Goal: Use online tool/utility: Utilize a website feature to perform a specific function

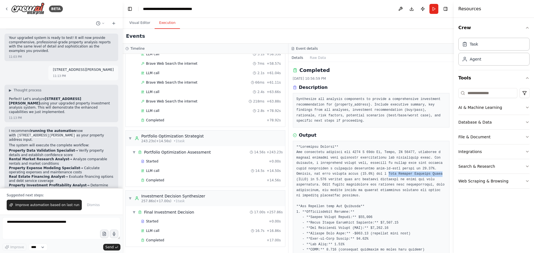
drag, startPoint x: 356, startPoint y: 174, endPoint x: 406, endPoint y: 174, distance: 49.5
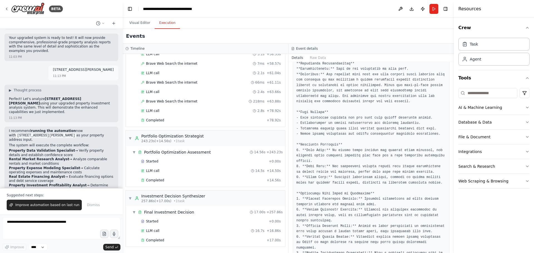
scroll to position [343, 0]
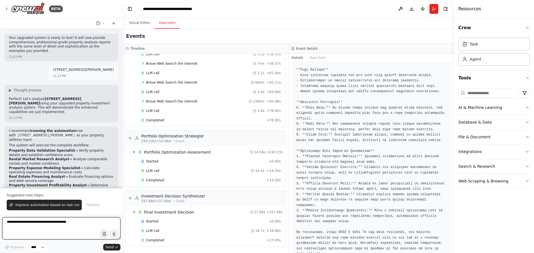
click at [68, 225] on textarea at bounding box center [61, 228] width 118 height 22
click at [79, 225] on textarea at bounding box center [61, 228] width 118 height 22
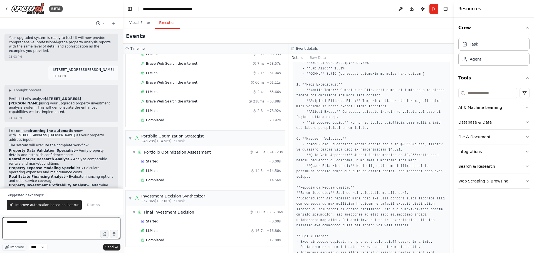
scroll to position [120, 0]
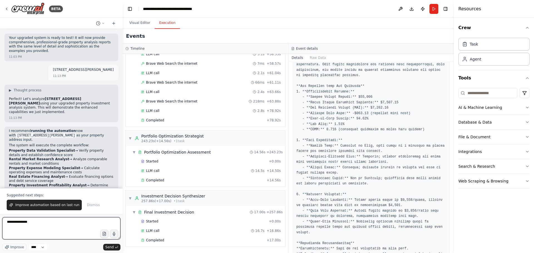
type textarea "**********"
drag, startPoint x: 366, startPoint y: 97, endPoint x: 354, endPoint y: 98, distance: 12.3
click at [354, 98] on pre at bounding box center [371, 251] width 150 height 455
copy pre "16,200"
click at [54, 223] on textarea "**********" at bounding box center [61, 228] width 118 height 22
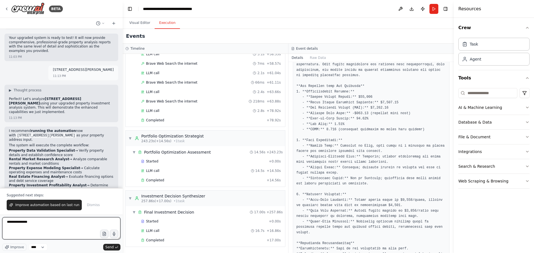
click at [54, 223] on textarea "**********" at bounding box center [61, 228] width 118 height 22
click at [45, 222] on textarea at bounding box center [61, 228] width 118 height 22
type textarea "**********"
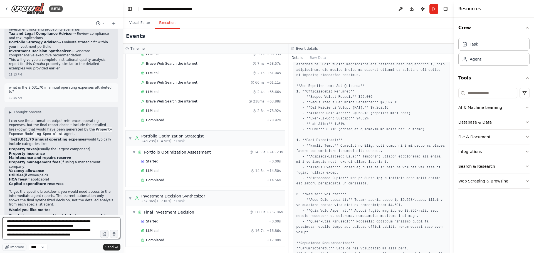
scroll to position [7, 0]
type textarea "**********"
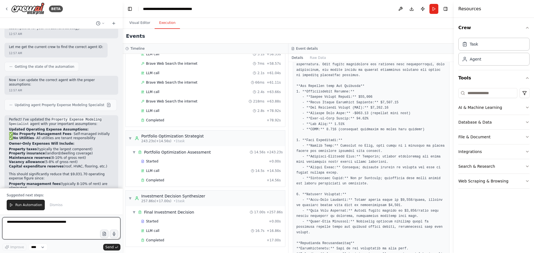
scroll to position [2720, 0]
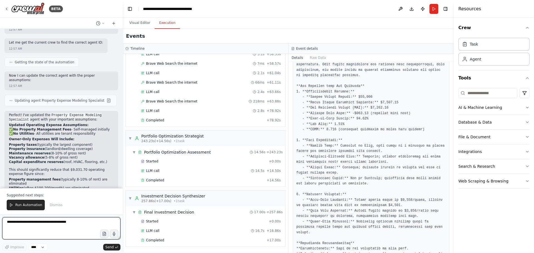
click at [45, 223] on textarea at bounding box center [61, 228] width 118 height 22
type textarea "**********"
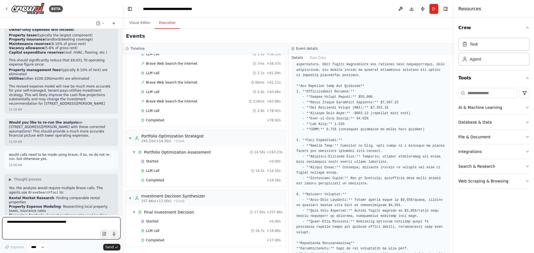
scroll to position [2834, 0]
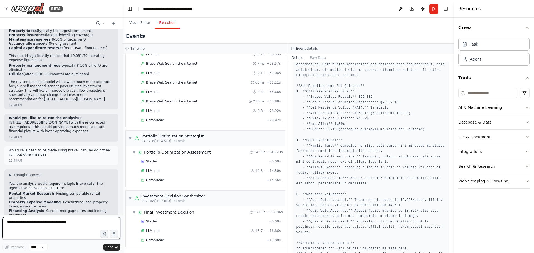
click at [30, 225] on textarea at bounding box center [61, 228] width 118 height 22
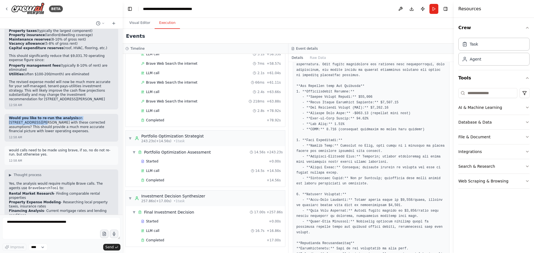
drag, startPoint x: 9, startPoint y: 51, endPoint x: 105, endPoint y: 49, distance: 96.5
click at [105, 114] on div "Would you like to re-run the analysis on [STREET_ADDRESS][PERSON_NAME] with the…" at bounding box center [61, 128] width 114 height 28
copy p "Would you like to re-run the analysis on [STREET_ADDRESS][PERSON_NAME]"
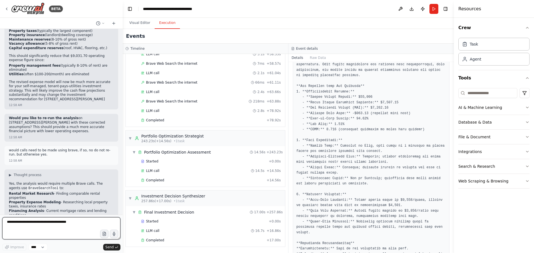
click at [21, 227] on textarea at bounding box center [61, 228] width 118 height 22
paste textarea "**********"
type textarea "**********"
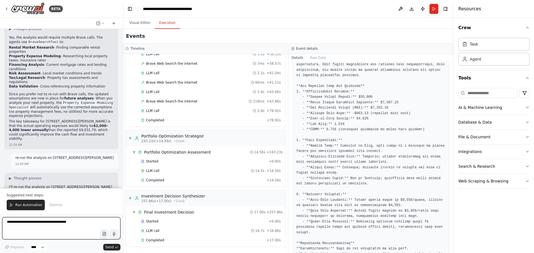
scroll to position [2985, 0]
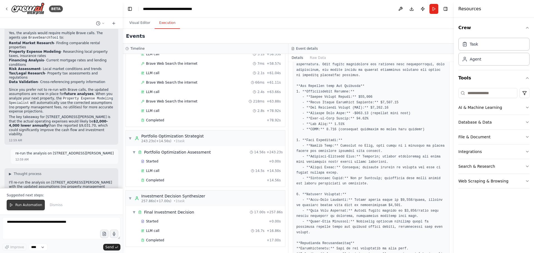
click at [28, 209] on button "Run Automation" at bounding box center [26, 205] width 38 height 11
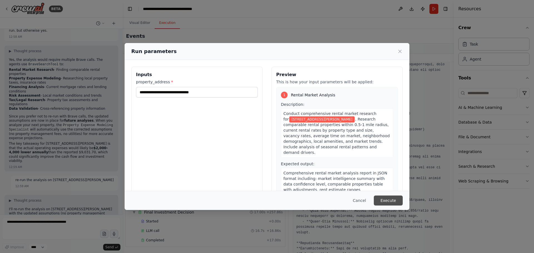
click at [390, 200] on button "Execute" at bounding box center [388, 201] width 29 height 10
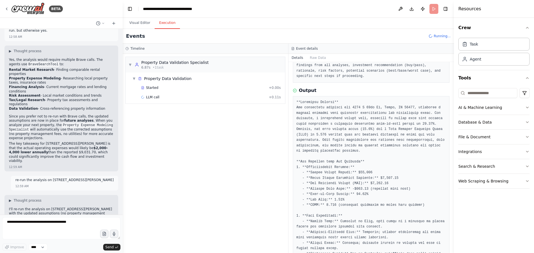
scroll to position [111, 0]
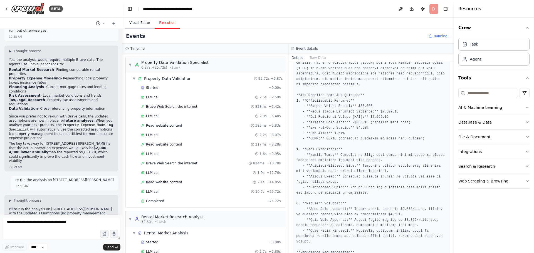
click at [146, 21] on button "Visual Editor" at bounding box center [140, 23] width 30 height 12
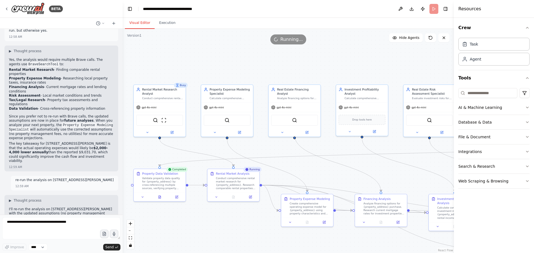
drag, startPoint x: 423, startPoint y: 61, endPoint x: 361, endPoint y: 61, distance: 62.8
click at [361, 61] on div ".deletable-edge-delete-btn { width: 20px; height: 20px; border: 0px solid #ffff…" at bounding box center [288, 141] width 331 height 224
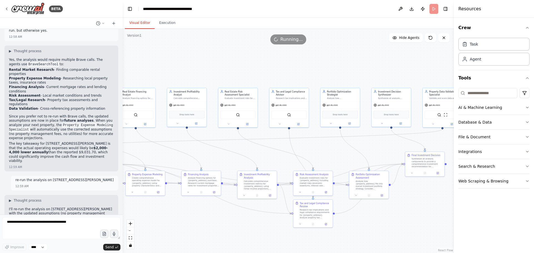
drag, startPoint x: 393, startPoint y: 61, endPoint x: 219, endPoint y: 69, distance: 174.8
click at [219, 69] on div ".deletable-edge-delete-btn { width: 20px; height: 20px; border: 0px solid #ffff…" at bounding box center [288, 141] width 331 height 224
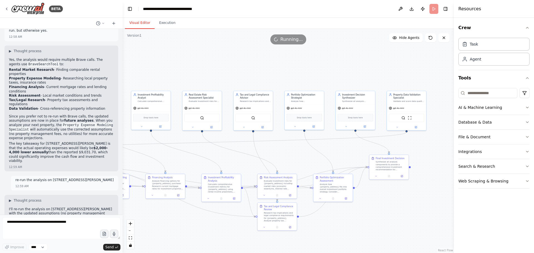
drag, startPoint x: 370, startPoint y: 70, endPoint x: 335, endPoint y: 73, distance: 35.7
click at [335, 73] on div ".deletable-edge-delete-btn { width: 20px; height: 20px; border: 0px solid #ffff…" at bounding box center [288, 141] width 331 height 224
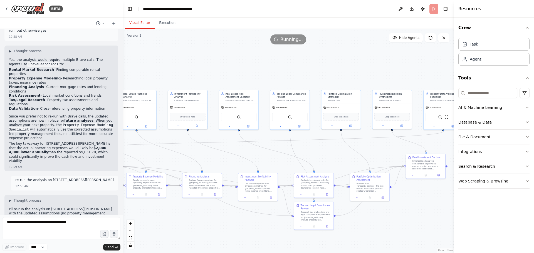
drag, startPoint x: 223, startPoint y: 72, endPoint x: 259, endPoint y: 71, distance: 36.4
click at [259, 71] on div ".deletable-edge-delete-btn { width: 20px; height: 20px; border: 0px solid #ffff…" at bounding box center [288, 141] width 331 height 224
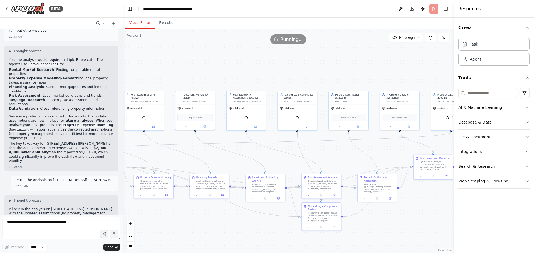
drag, startPoint x: 258, startPoint y: 72, endPoint x: 271, endPoint y: 73, distance: 13.2
click at [271, 73] on div ".deletable-edge-delete-btn { width: 20px; height: 20px; border: 0px solid #ffff…" at bounding box center [288, 141] width 331 height 224
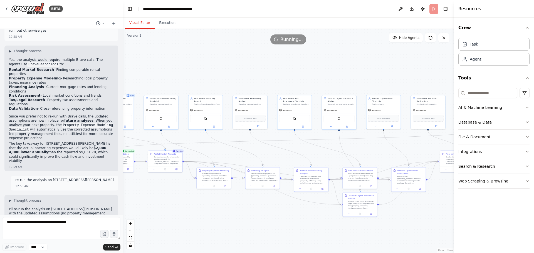
drag, startPoint x: 209, startPoint y: 71, endPoint x: 249, endPoint y: 73, distance: 39.8
click at [249, 73] on div ".deletable-edge-delete-btn { width: 20px; height: 20px; border: 0px solid #ffff…" at bounding box center [288, 141] width 331 height 224
click at [166, 23] on button "Execution" at bounding box center [167, 23] width 25 height 12
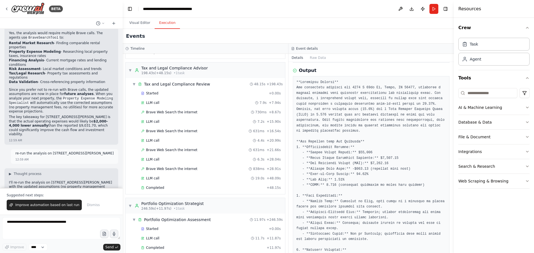
scroll to position [763, 0]
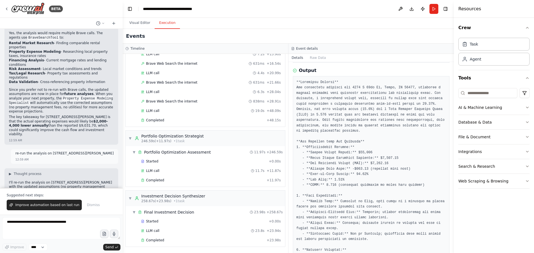
drag, startPoint x: 454, startPoint y: 122, endPoint x: 452, endPoint y: 148, distance: 26.2
click at [453, 150] on button "Toggle Sidebar" at bounding box center [454, 126] width 4 height 253
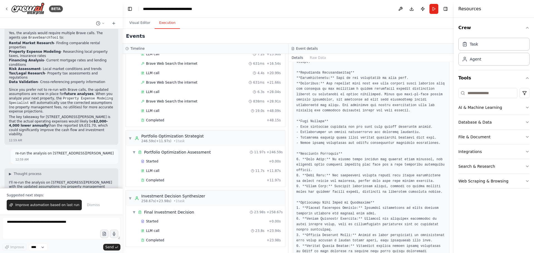
scroll to position [343, 0]
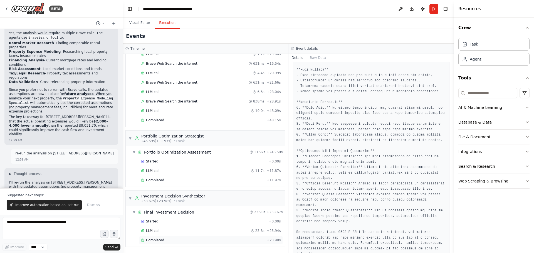
click at [168, 242] on div "Completed" at bounding box center [202, 240] width 123 height 4
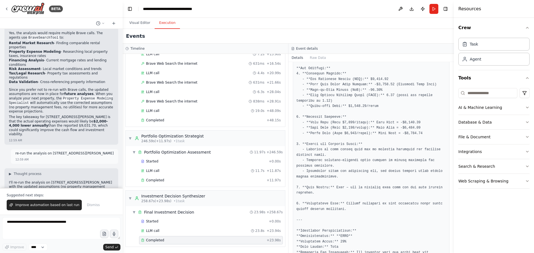
scroll to position [182, 0]
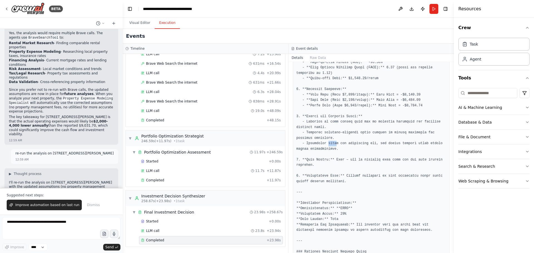
drag, startPoint x: 325, startPoint y: 144, endPoint x: 333, endPoint y: 144, distance: 7.2
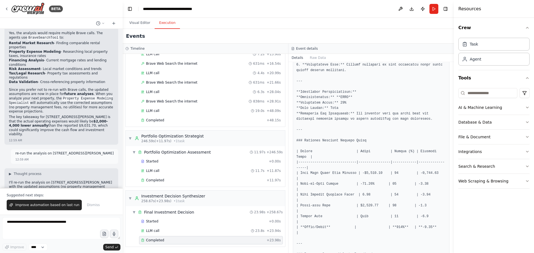
scroll to position [321, 0]
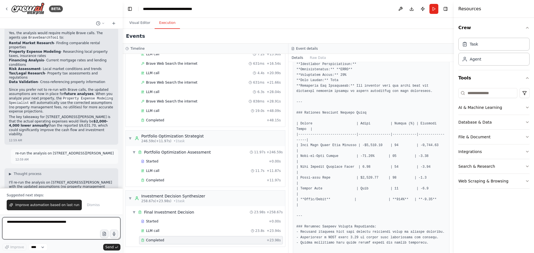
click at [61, 222] on textarea at bounding box center [61, 228] width 118 height 22
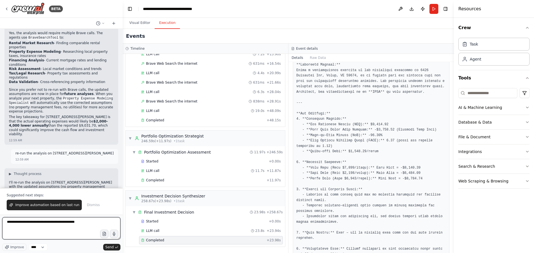
scroll to position [111, 0]
type textarea "**********"
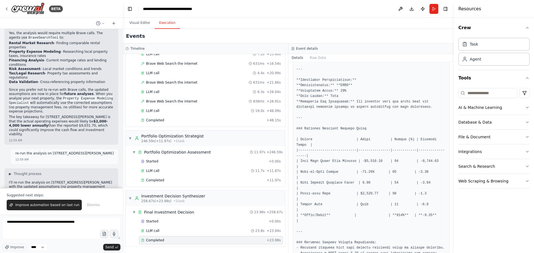
scroll to position [306, 0]
click at [84, 226] on textarea "**********" at bounding box center [61, 228] width 118 height 22
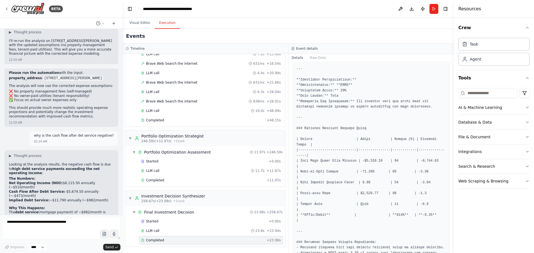
scroll to position [3131, 0]
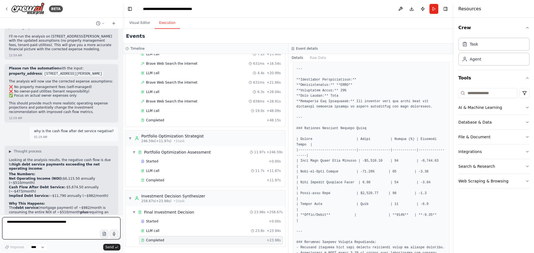
click at [31, 223] on textarea at bounding box center [61, 228] width 118 height 22
drag, startPoint x: 452, startPoint y: 154, endPoint x: 452, endPoint y: 169, distance: 14.2
click at [452, 169] on button "Toggle Sidebar" at bounding box center [454, 126] width 4 height 253
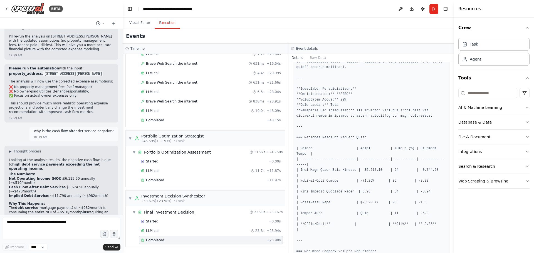
scroll to position [298, 0]
click at [60, 224] on textarea at bounding box center [61, 228] width 118 height 22
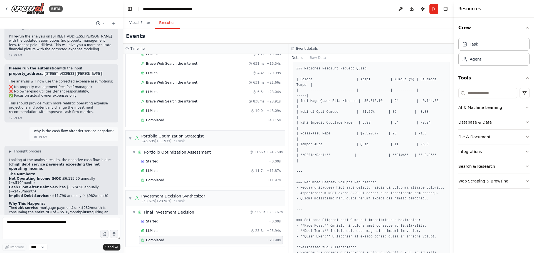
scroll to position [372, 0]
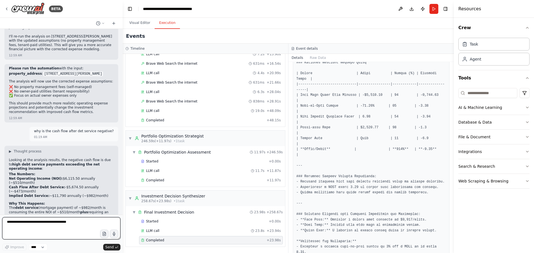
click at [39, 224] on textarea at bounding box center [61, 228] width 118 height 22
type textarea "**********"
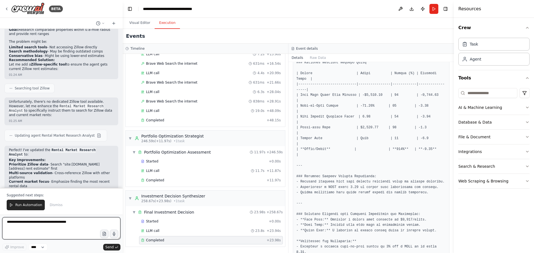
scroll to position [3554, 0]
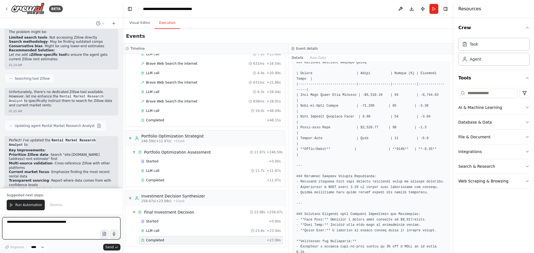
click at [55, 224] on textarea at bounding box center [61, 228] width 118 height 22
type textarea "**********"
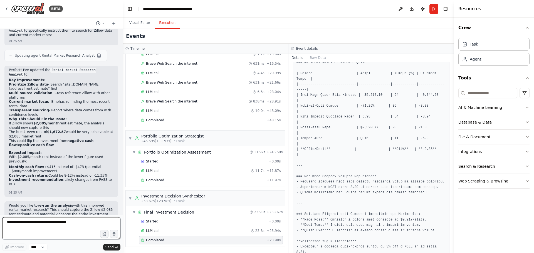
scroll to position [3629, 0]
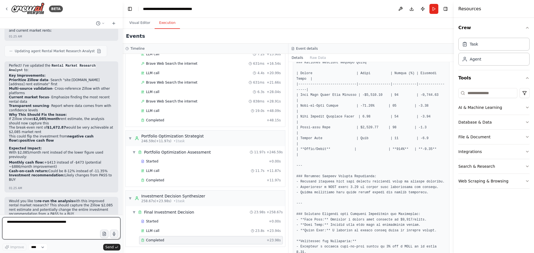
click at [28, 222] on textarea at bounding box center [61, 228] width 118 height 22
type textarea "***"
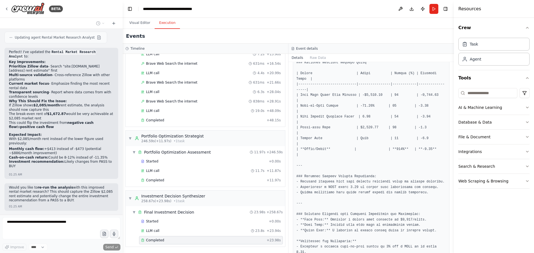
scroll to position [3662, 0]
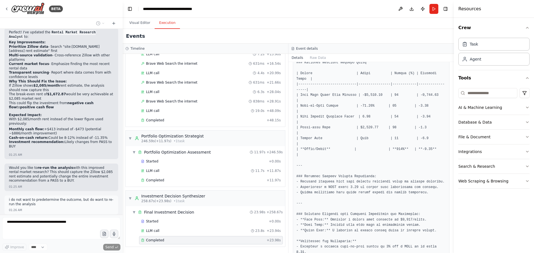
drag, startPoint x: 452, startPoint y: 155, endPoint x: 449, endPoint y: 221, distance: 66.0
click at [449, 221] on div "BETA I want to build a multi agent system to perform property analysis. I want …" at bounding box center [267, 126] width 534 height 253
drag, startPoint x: 453, startPoint y: 220, endPoint x: 452, endPoint y: 236, distance: 15.9
click at [452, 235] on button "Toggle Sidebar" at bounding box center [454, 126] width 4 height 253
click at [452, 236] on button "Toggle Sidebar" at bounding box center [454, 126] width 4 height 253
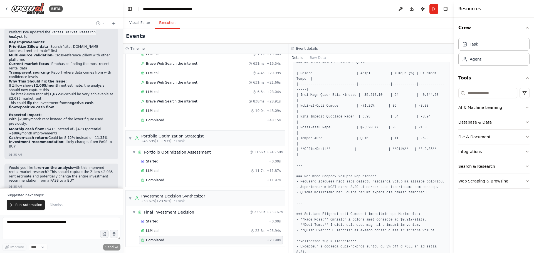
click at [452, 242] on button "Toggle Sidebar" at bounding box center [454, 126] width 4 height 253
click at [452, 245] on button "Toggle Sidebar" at bounding box center [454, 126] width 4 height 253
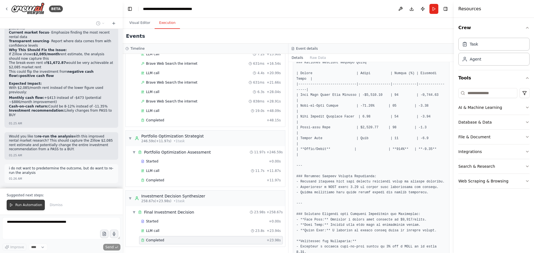
click at [22, 205] on span "Run Automation" at bounding box center [28, 205] width 27 height 4
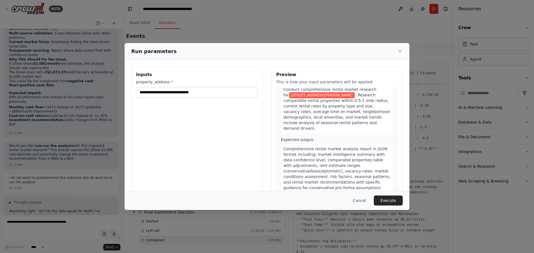
scroll to position [0, 0]
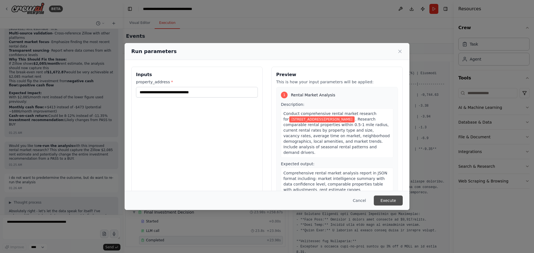
click at [390, 199] on button "Execute" at bounding box center [388, 201] width 29 height 10
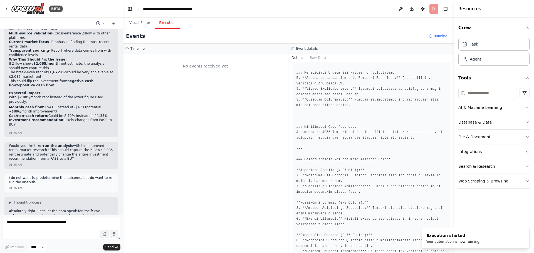
scroll to position [614, 0]
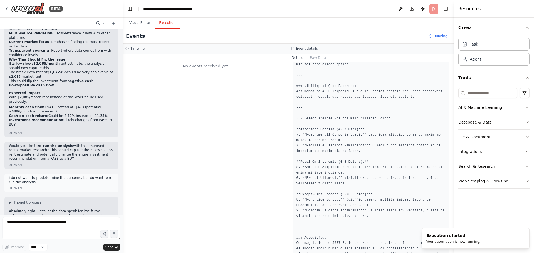
click at [205, 71] on div "No events received yet" at bounding box center [205, 66] width 160 height 19
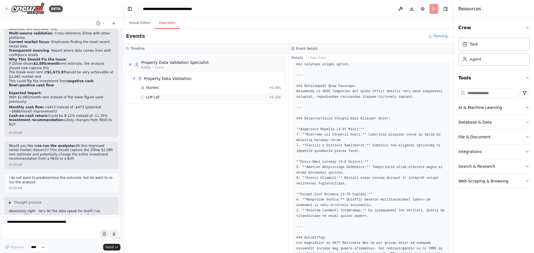
click at [166, 97] on div "LLM call + 0.10s" at bounding box center [211, 97] width 140 height 4
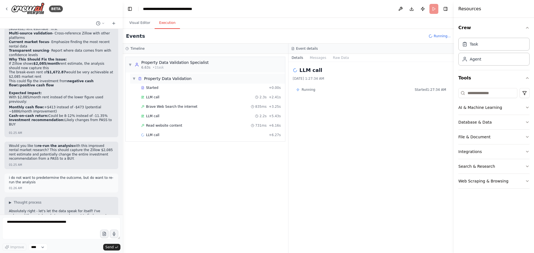
click at [205, 80] on div "▼ Property Data Validation" at bounding box center [207, 79] width 155 height 10
click at [205, 80] on div "▶ Property Data Validation" at bounding box center [207, 79] width 155 height 10
click at [191, 64] on div "Property Data Validation Specialist" at bounding box center [174, 63] width 67 height 6
click at [336, 138] on div "LLM call [DATE] 1:27:34 AM Running Started 1:27:34 AM" at bounding box center [371, 157] width 166 height 191
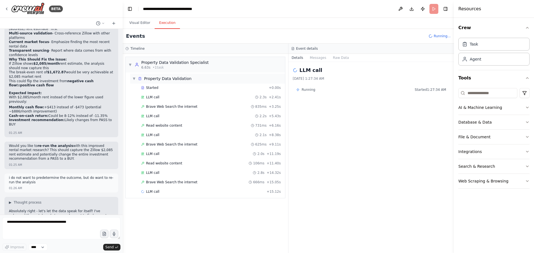
click at [191, 78] on div "▼ Property Data Validation" at bounding box center [207, 79] width 155 height 10
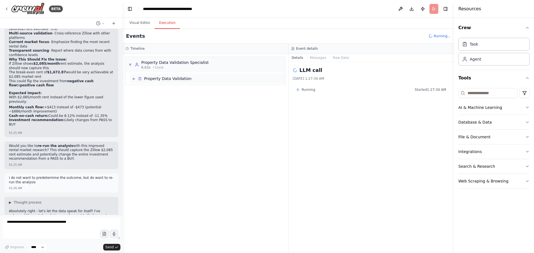
click at [191, 78] on div "▶ Property Data Validation" at bounding box center [207, 79] width 155 height 10
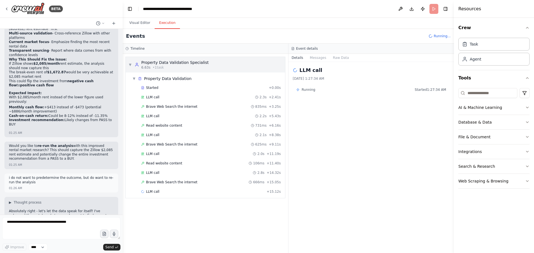
click at [171, 63] on div "Property Data Validation Specialist" at bounding box center [174, 63] width 67 height 6
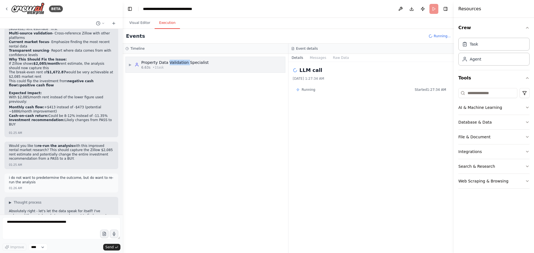
click at [171, 63] on div "Property Data Validation Specialist" at bounding box center [174, 63] width 67 height 6
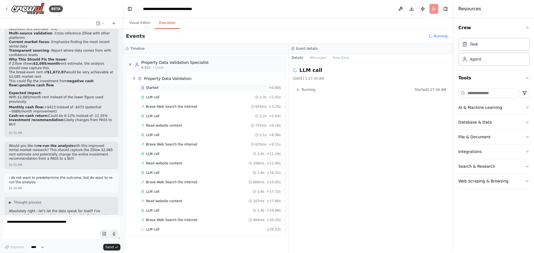
click at [192, 86] on div "Started" at bounding box center [203, 88] width 125 height 4
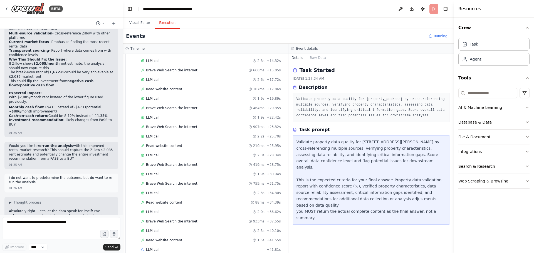
scroll to position [122, 0]
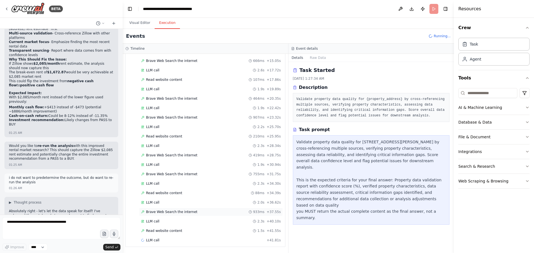
click at [211, 213] on div "Brave Web Search the internet 933ms + 37.55s" at bounding box center [211, 212] width 140 height 4
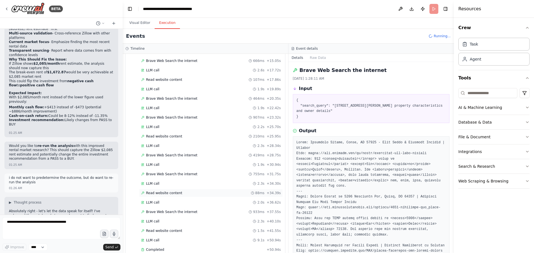
click at [214, 192] on div "Read website content 88ms + 34.39s" at bounding box center [211, 193] width 140 height 4
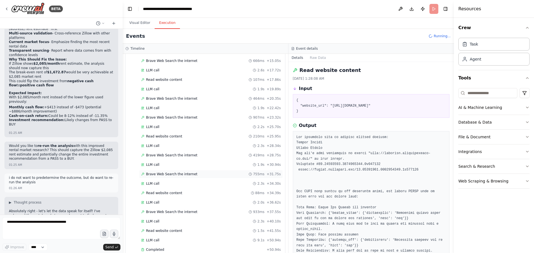
click at [213, 177] on div "Brave Web Search the internet 755ms + 31.75s" at bounding box center [211, 174] width 144 height 8
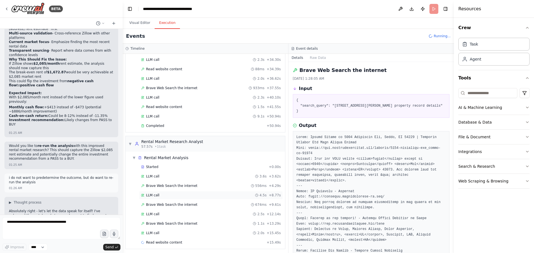
scroll to position [248, 0]
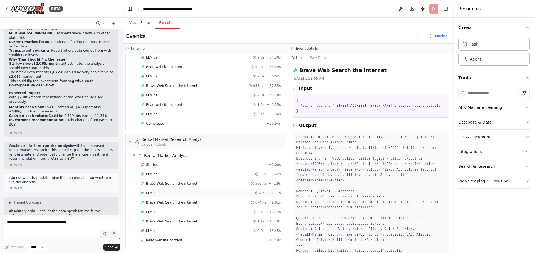
click at [202, 190] on div "LLM call 4.5s + 8.77s" at bounding box center [211, 193] width 144 height 8
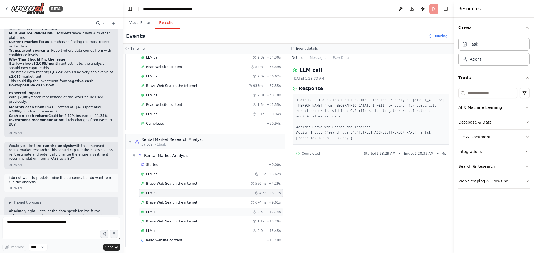
click at [205, 211] on div "LLM call 2.5s + 12.14s" at bounding box center [211, 212] width 140 height 4
click at [204, 229] on div "LLM call 2.0s + 15.45s" at bounding box center [211, 231] width 140 height 4
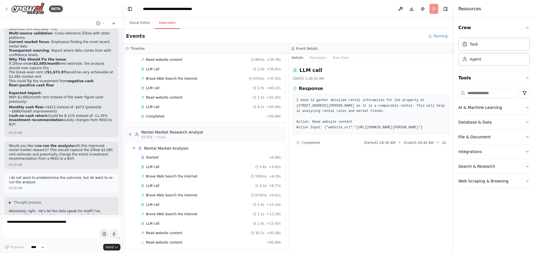
scroll to position [257, 0]
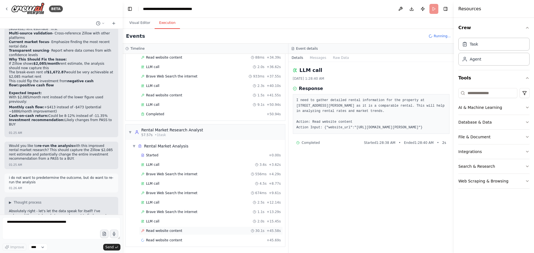
click at [208, 232] on div "Read website content 30.1s + 45.58s" at bounding box center [211, 231] width 140 height 4
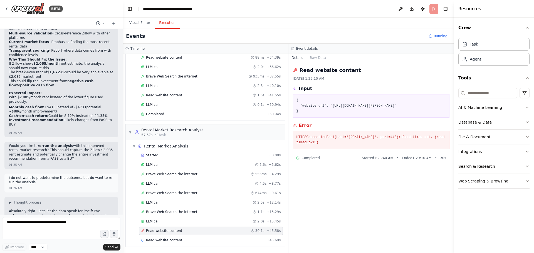
drag, startPoint x: 329, startPoint y: 105, endPoint x: 316, endPoint y: 113, distance: 14.8
click at [316, 113] on pre "{ "website_url": "[URL][DOMAIN_NAME][PERSON_NAME]" }" at bounding box center [371, 106] width 150 height 16
click at [208, 242] on div "Read website content + 45.69s" at bounding box center [211, 240] width 140 height 4
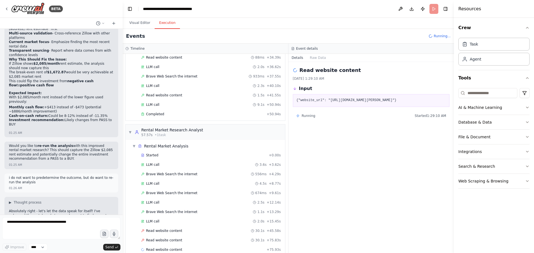
scroll to position [267, 0]
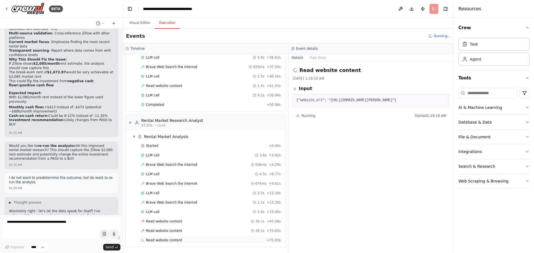
click at [209, 239] on div "Read website content + 75.93s" at bounding box center [211, 240] width 140 height 4
click at [211, 221] on div "Read website content 30.1s + 45.58s" at bounding box center [211, 221] width 140 height 4
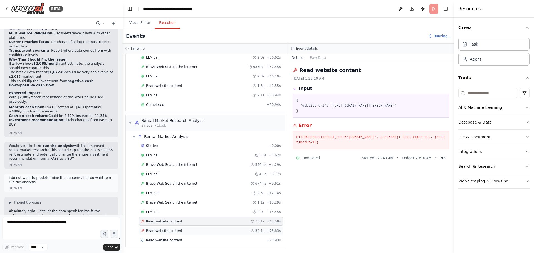
click at [212, 228] on div "Read website content 30.1s + 75.83s" at bounding box center [211, 231] width 144 height 8
click at [213, 221] on div "Read website content 30.1s + 45.58s" at bounding box center [211, 221] width 140 height 4
click at [179, 238] on div "Read website content + 75.93s" at bounding box center [211, 240] width 144 height 8
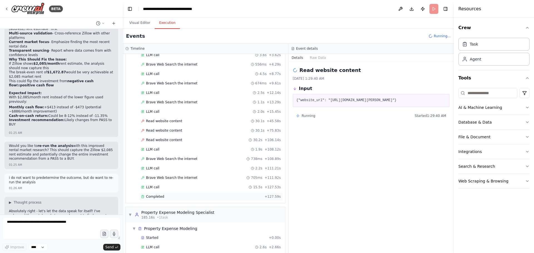
scroll to position [383, 0]
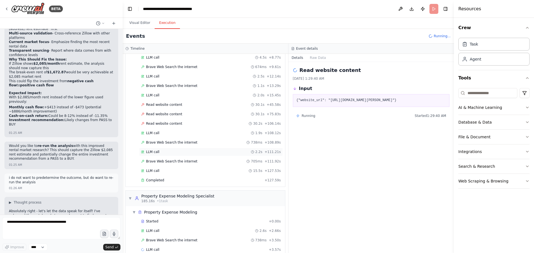
click at [188, 148] on div "LLM call 2.2s + 111.21s" at bounding box center [211, 152] width 144 height 8
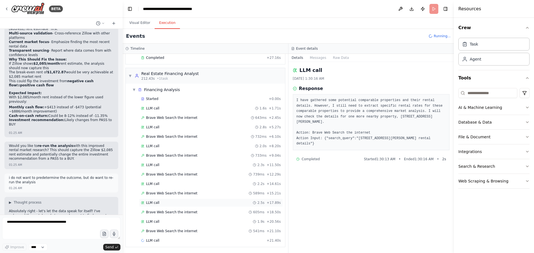
scroll to position [661, 0]
click at [193, 240] on div "LLM call + 21.40s" at bounding box center [211, 240] width 140 height 4
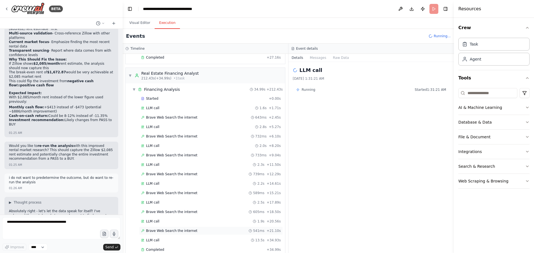
click at [193, 232] on div "Brave Web Search the internet 541ms + 21.10s" at bounding box center [211, 231] width 140 height 4
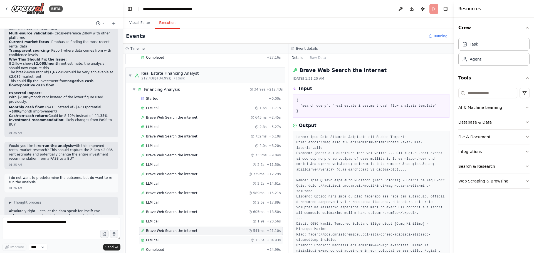
click at [192, 241] on div "LLM call 13.5s + 34.93s" at bounding box center [211, 240] width 140 height 4
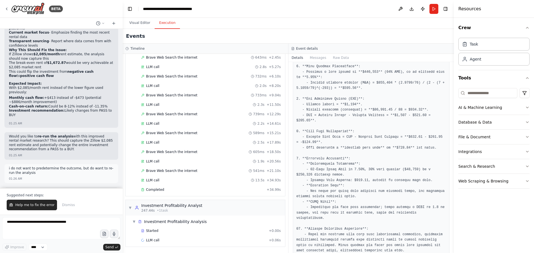
scroll to position [244, 0]
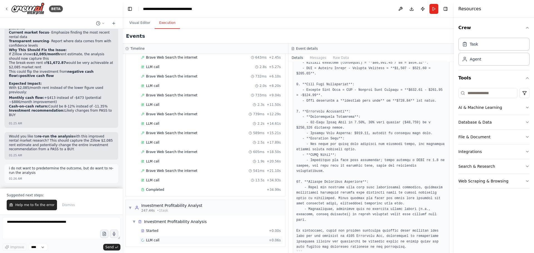
click at [195, 238] on div "LLM call + 0.06s" at bounding box center [211, 240] width 144 height 8
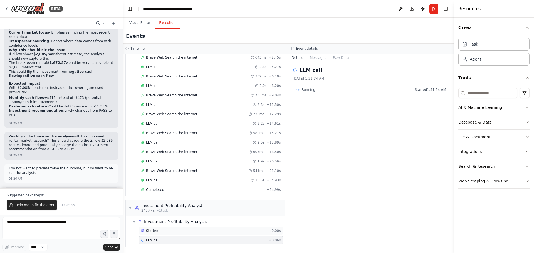
click at [198, 231] on div "Started" at bounding box center [203, 231] width 125 height 4
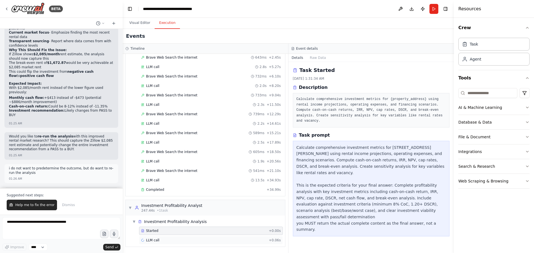
click at [200, 240] on div "LLM call + 0.06s" at bounding box center [211, 240] width 140 height 4
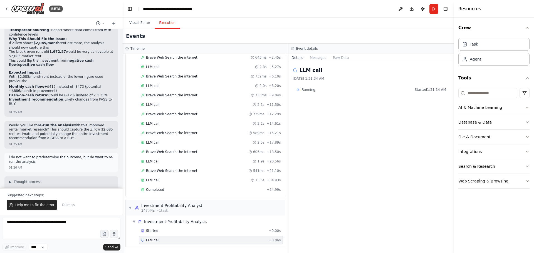
scroll to position [3711, 0]
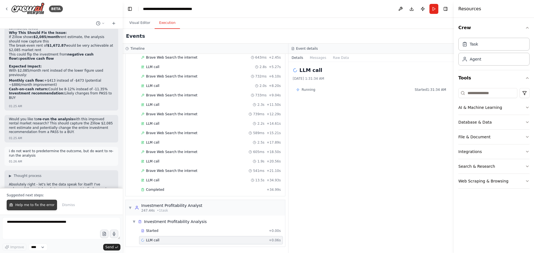
click at [39, 205] on span "Help me to fix the error" at bounding box center [34, 205] width 39 height 4
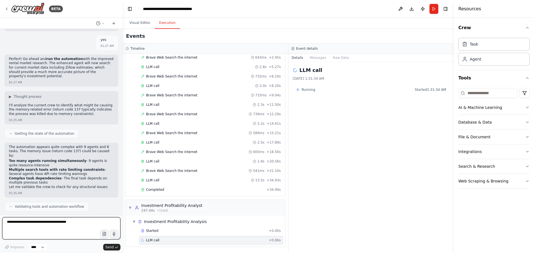
scroll to position [3932, 0]
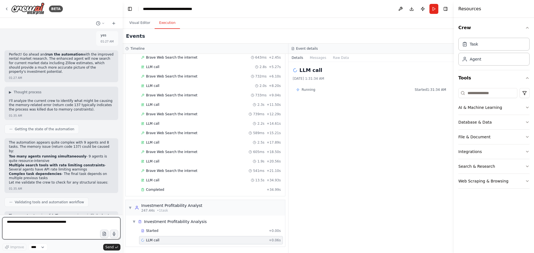
click at [32, 226] on textarea at bounding box center [61, 228] width 118 height 22
type textarea "**********"
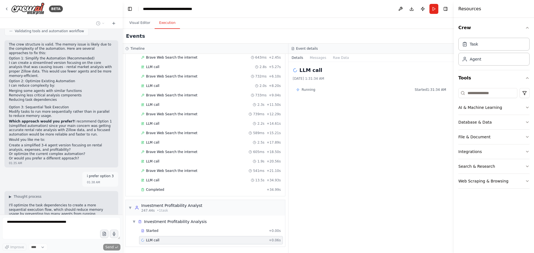
scroll to position [4120, 0]
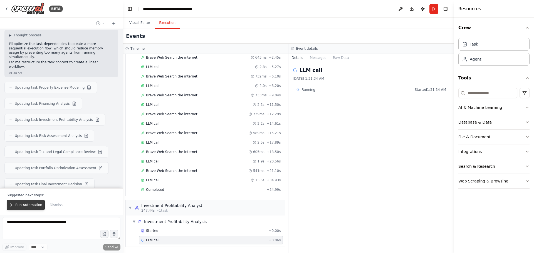
click at [25, 206] on span "Run Automation" at bounding box center [28, 205] width 27 height 4
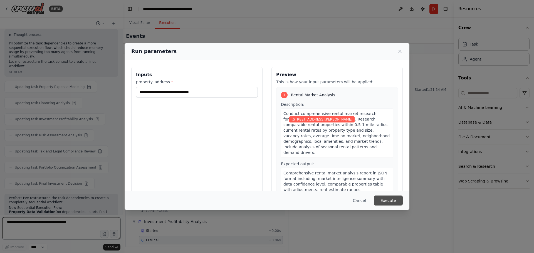
scroll to position [4270, 0]
click at [389, 202] on button "Execute" at bounding box center [388, 201] width 29 height 10
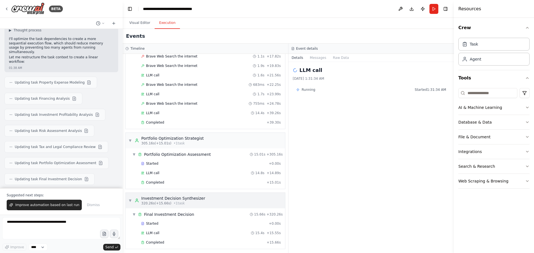
scroll to position [1018, 0]
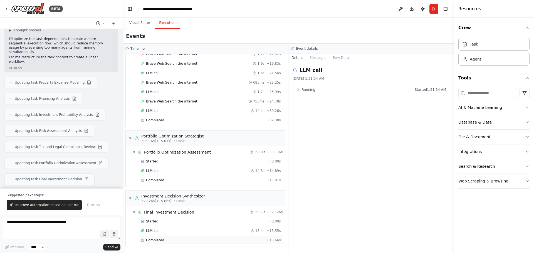
click at [202, 243] on div "Completed + 15.66s" at bounding box center [211, 240] width 144 height 8
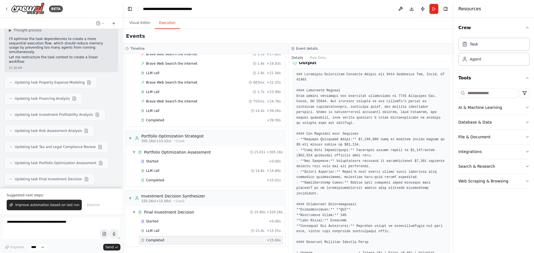
scroll to position [72, 0]
drag, startPoint x: 303, startPoint y: 155, endPoint x: 394, endPoint y: 156, distance: 90.9
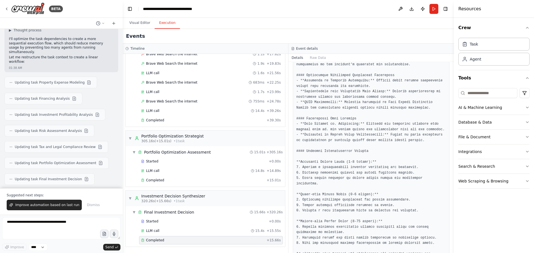
scroll to position [489, 0]
